Goal: Find specific page/section: Find specific page/section

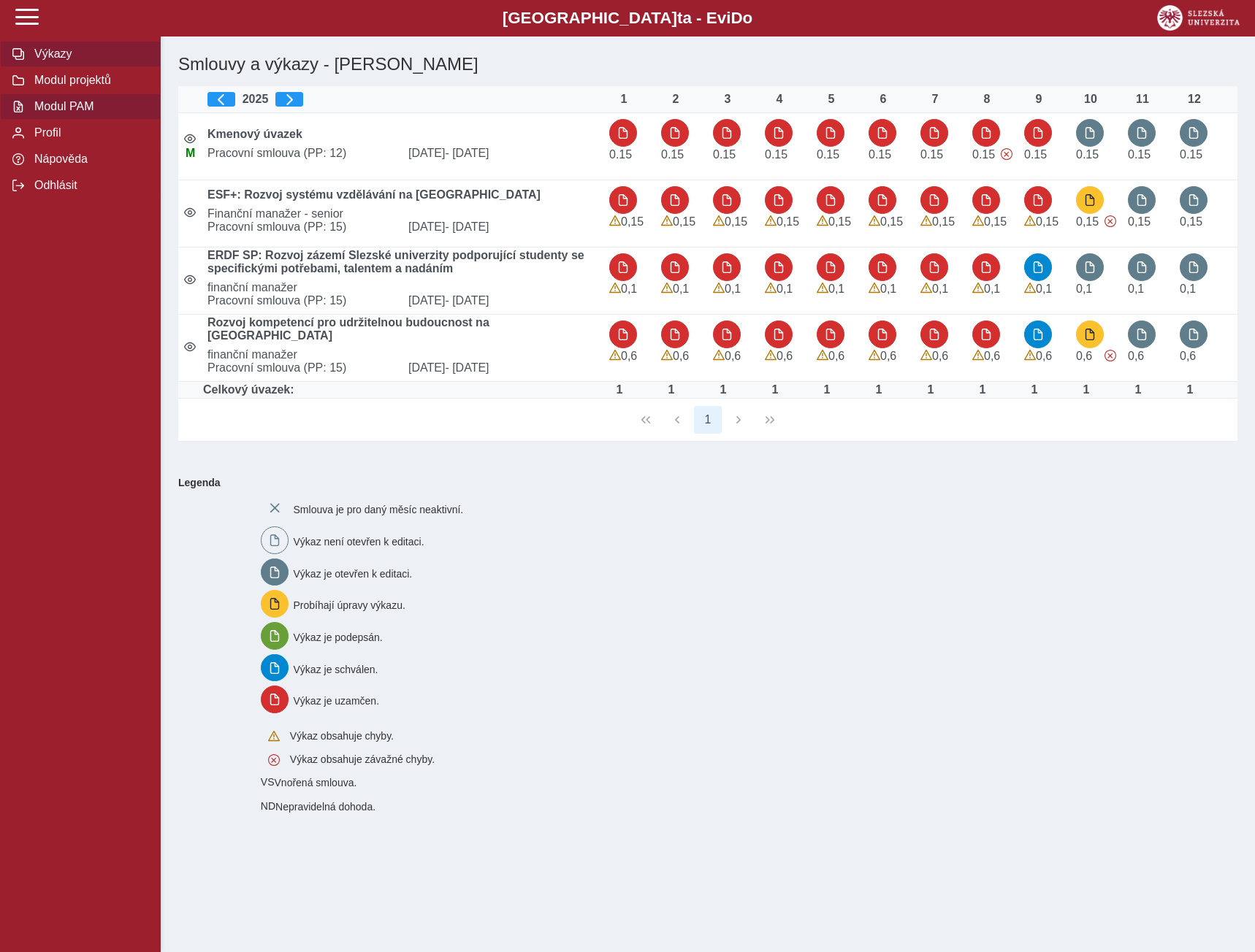
click at [49, 110] on span "Modul PAM" at bounding box center [89, 107] width 118 height 13
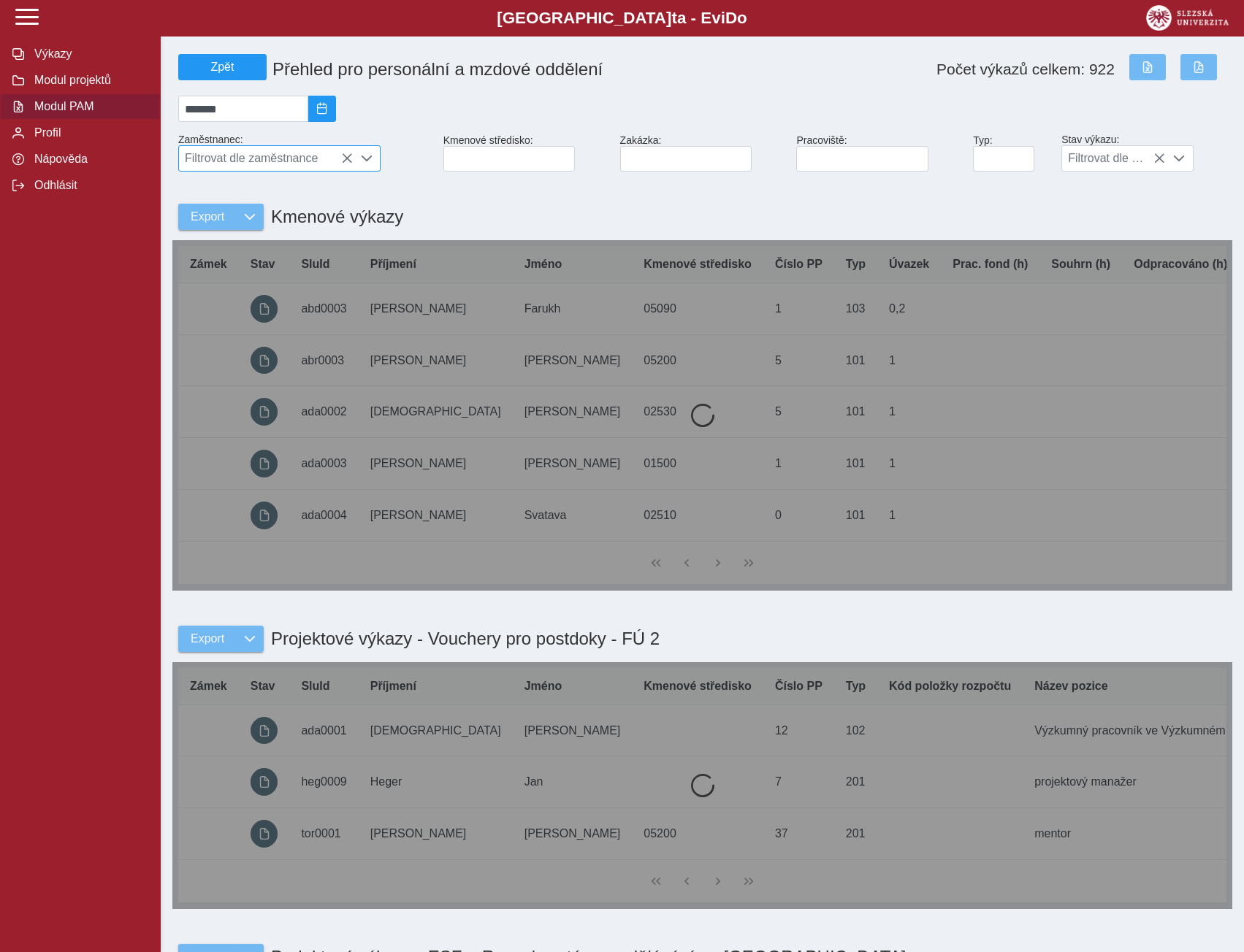
click at [348, 163] on icon at bounding box center [347, 158] width 12 height 12
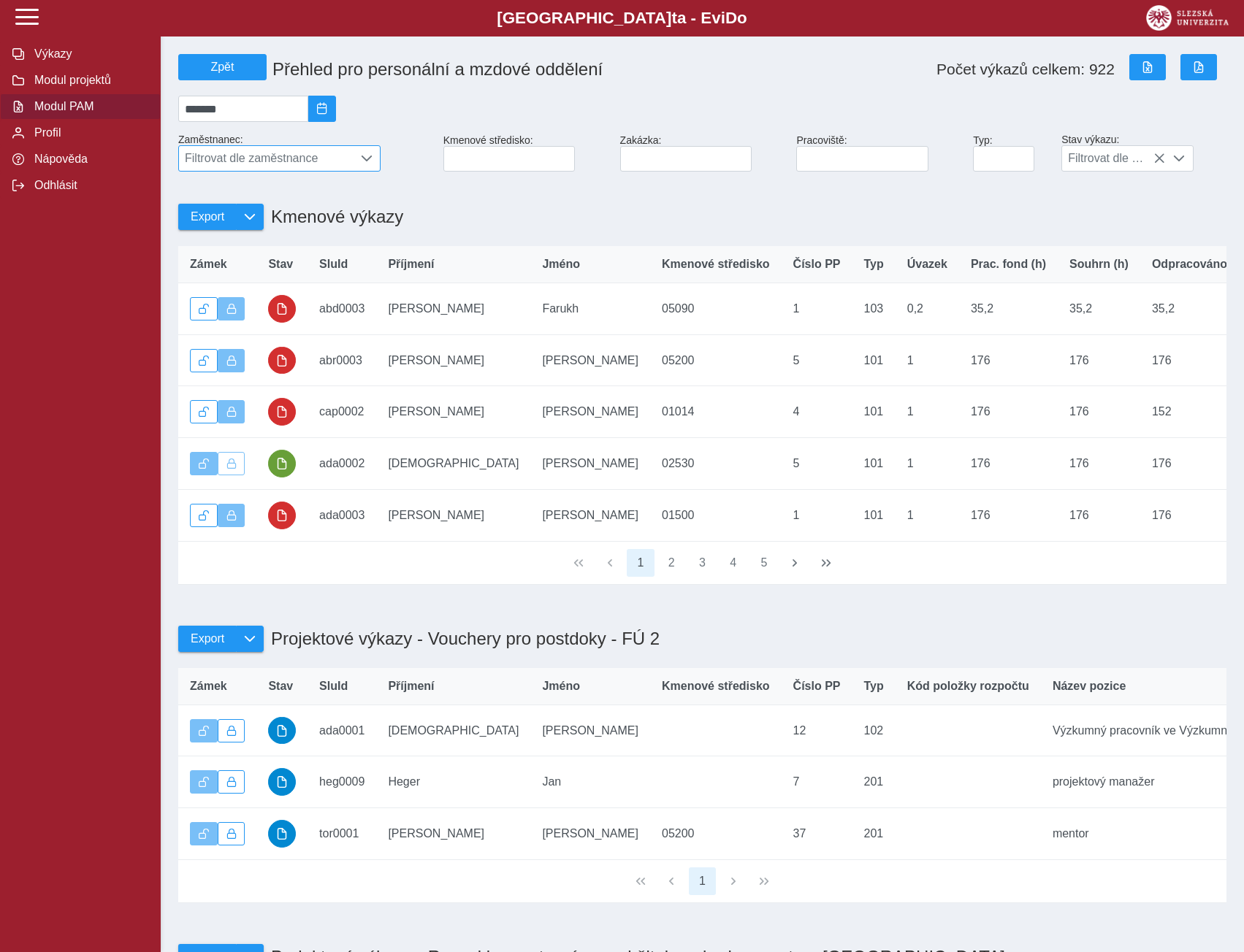
click at [309, 168] on span "Filtrovat dle zaměstnance" at bounding box center [266, 158] width 173 height 25
type input "******"
click at [268, 243] on li "prof. [PERSON_NAME] Ph.D." at bounding box center [279, 230] width 201 height 25
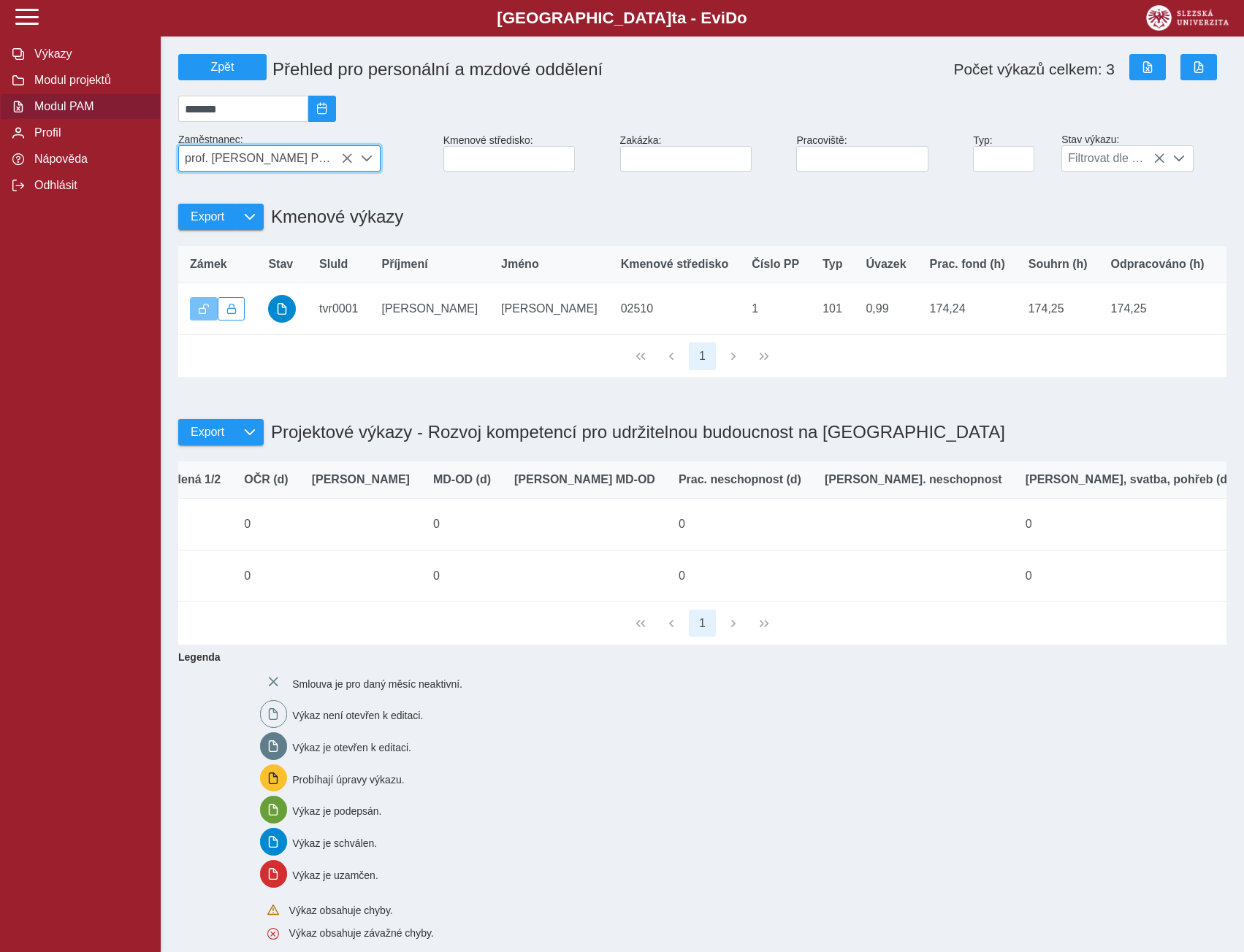
scroll to position [0, 0]
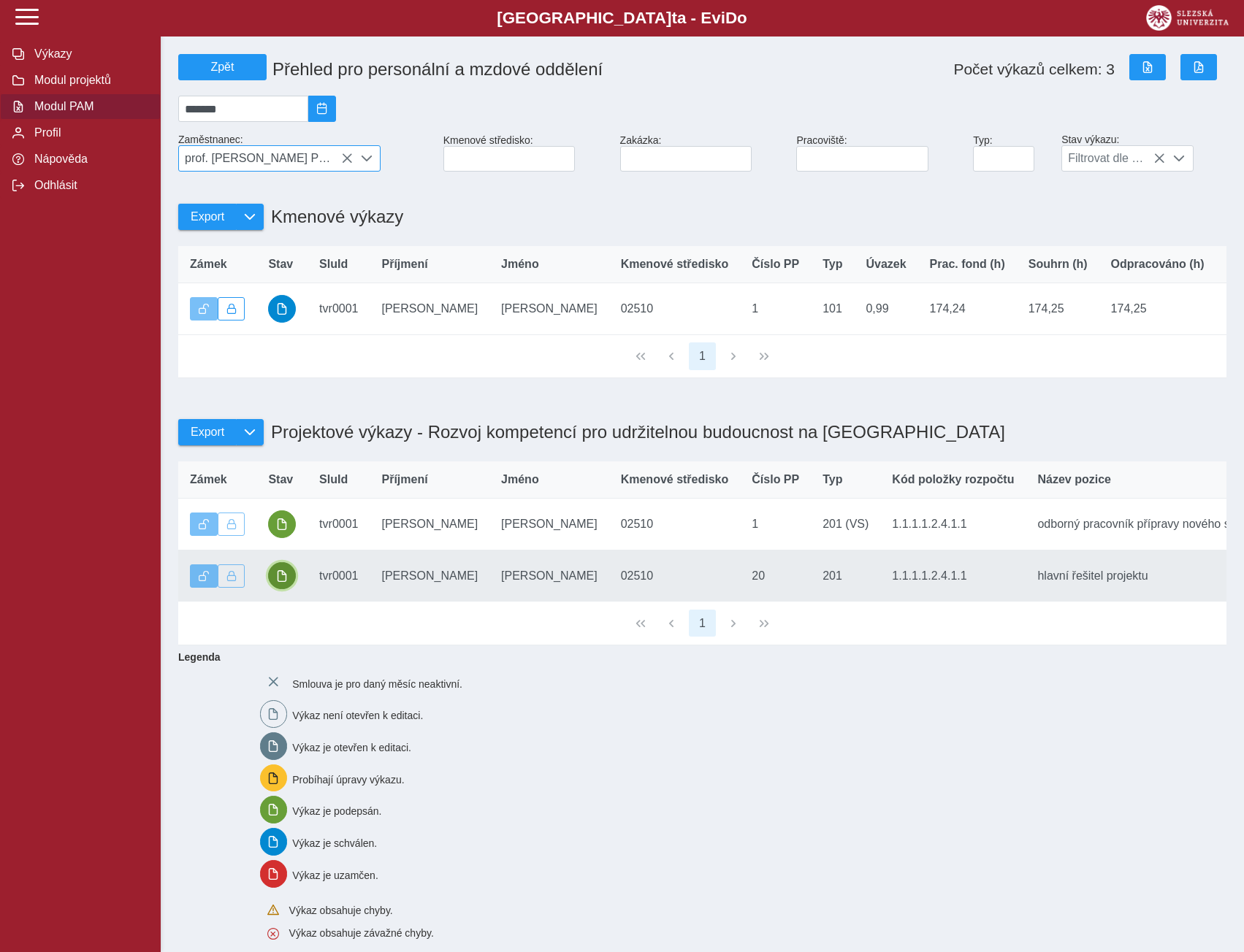
click at [294, 590] on button "button" at bounding box center [282, 576] width 28 height 28
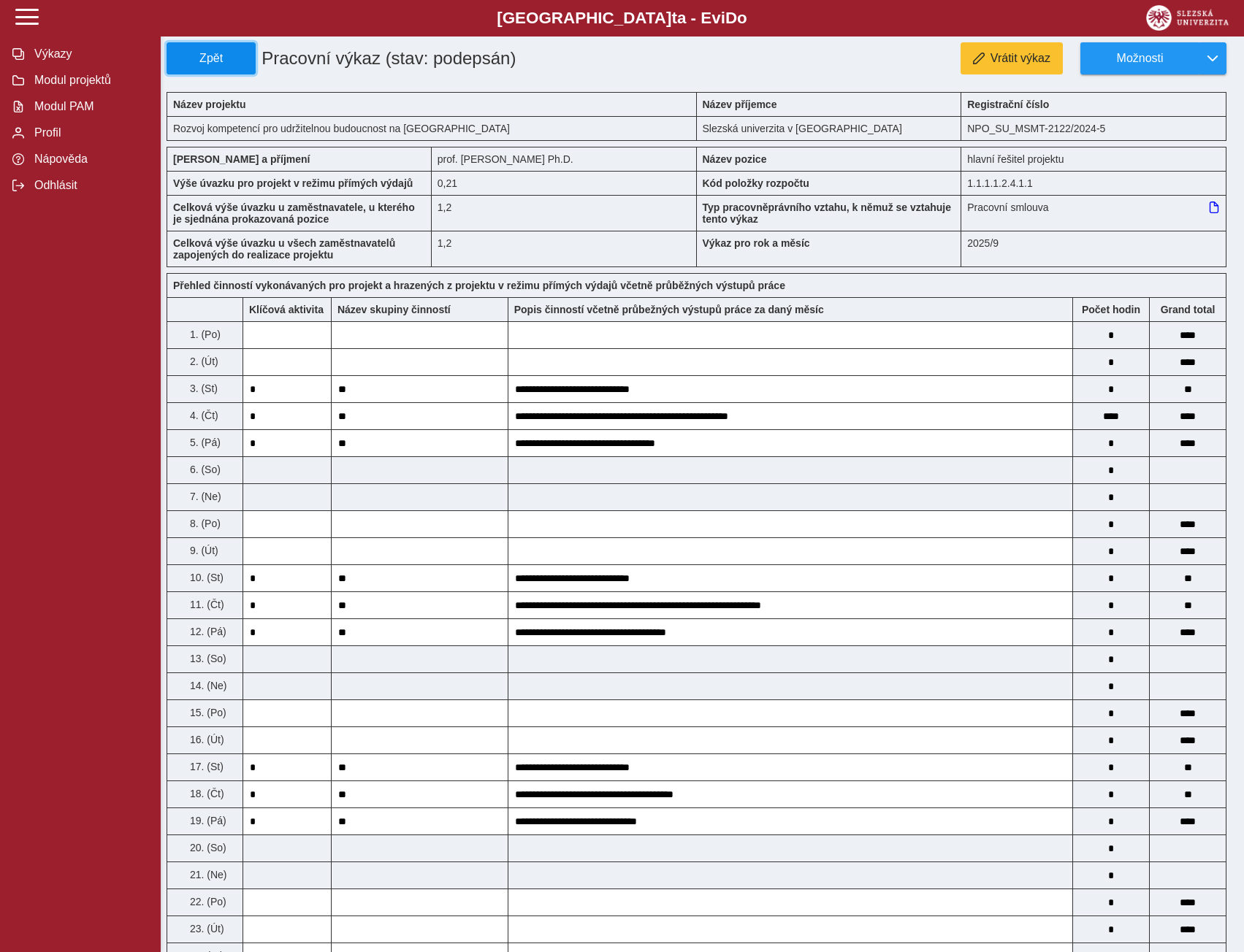
click at [218, 55] on span "Zpět" at bounding box center [211, 58] width 76 height 13
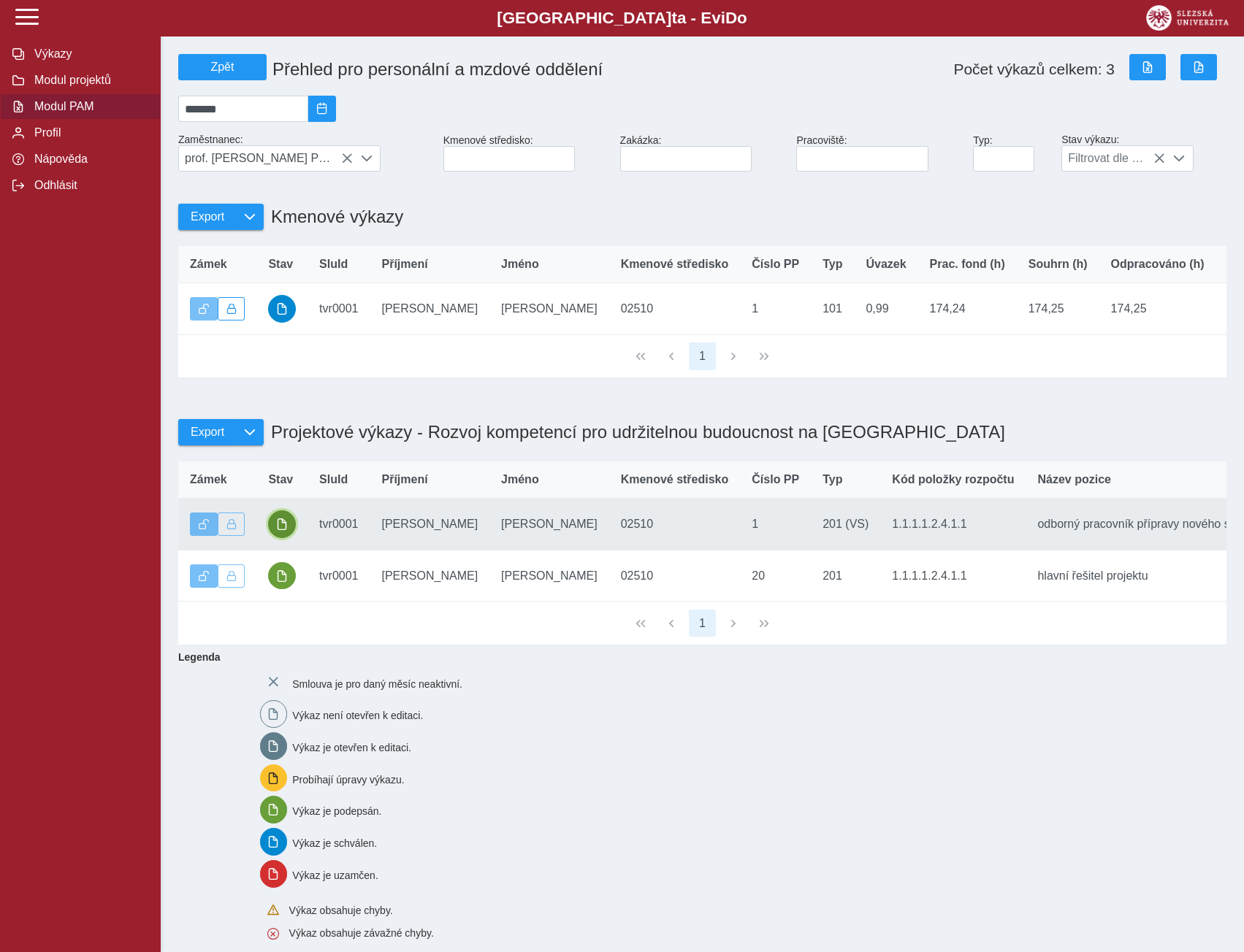
click at [279, 530] on span "button" at bounding box center [282, 524] width 12 height 12
